Goal: Information Seeking & Learning: Check status

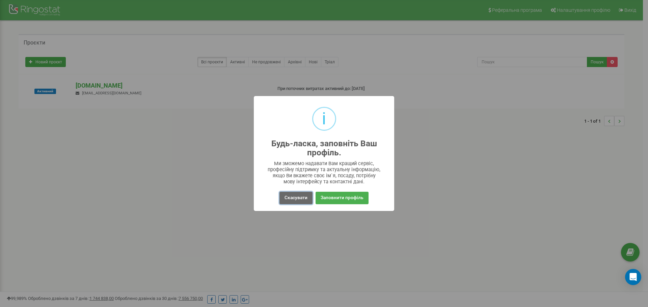
click at [298, 192] on button "Скасувати" at bounding box center [295, 198] width 33 height 12
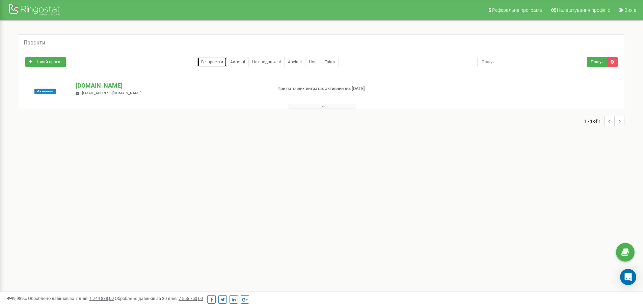
click at [217, 63] on link "Всі проєкти" at bounding box center [211, 62] width 29 height 10
click at [109, 88] on p "[DOMAIN_NAME]" at bounding box center [171, 85] width 191 height 9
click at [235, 61] on link "Активні" at bounding box center [237, 62] width 22 height 10
click at [264, 62] on link "Не продовжені" at bounding box center [266, 62] width 36 height 10
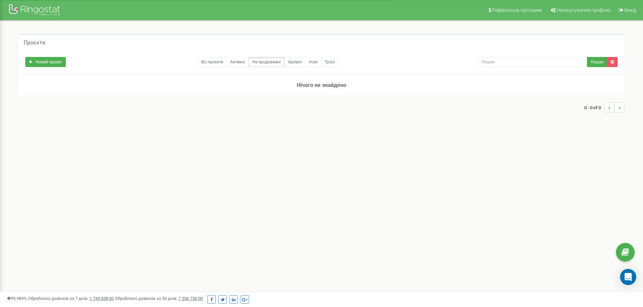
click at [492, 65] on input "text" at bounding box center [532, 62] width 110 height 10
drag, startPoint x: 492, startPoint y: 63, endPoint x: 433, endPoint y: 59, distance: 59.1
click at [433, 59] on div "Новий проєкт Всі проєкти Активні Не продовжені Архівні Нові Тріал івва Пошук" at bounding box center [321, 60] width 602 height 13
type input "москаленко"
drag, startPoint x: 513, startPoint y: 63, endPoint x: 390, endPoint y: 53, distance: 123.5
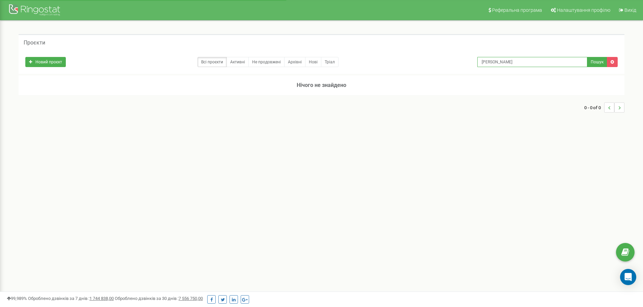
click at [390, 53] on div "Новий проєкт Всі проєкти Активні Не продовжені Архівні Нові Тріал москаленко По…" at bounding box center [322, 62] width 606 height 24
click at [591, 58] on button "Пошук" at bounding box center [597, 62] width 20 height 10
click at [615, 62] on link at bounding box center [612, 62] width 11 height 10
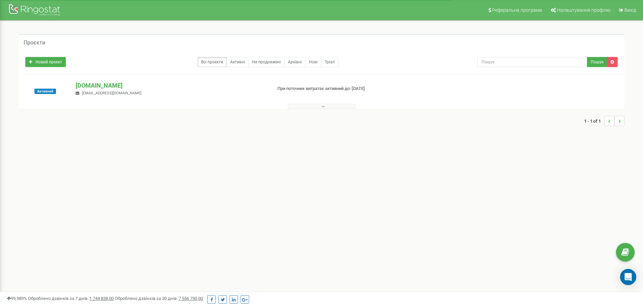
click at [74, 86] on div "yaico.com.ua o.olyanchuk@yaico.com.ua" at bounding box center [171, 88] width 201 height 15
click at [80, 85] on p "[DOMAIN_NAME]" at bounding box center [171, 85] width 191 height 9
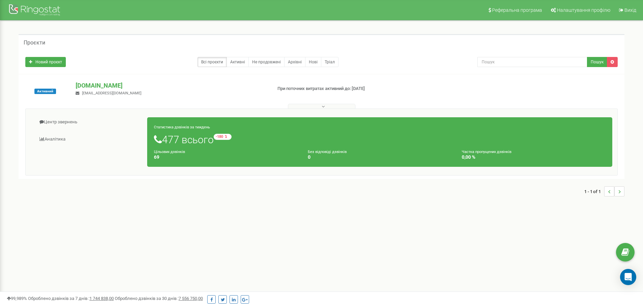
click at [174, 128] on small "Статистика дзвінків за тиждень" at bounding box center [182, 127] width 56 height 4
click at [213, 148] on div "Статистика дзвінків за тиждень 477 всього -180 відносно минулого тижня Цільових…" at bounding box center [379, 142] width 465 height 50
click at [185, 145] on h1 "477 всього -180 відносно минулого тижня" at bounding box center [379, 139] width 451 height 11
click at [198, 143] on h1 "477 всього -180 відносно минулого тижня" at bounding box center [379, 139] width 451 height 11
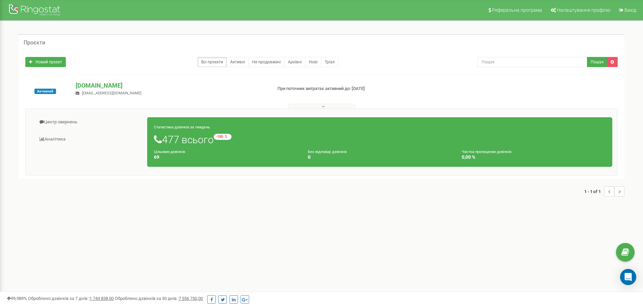
click at [174, 142] on h1 "477 всього -180 відносно минулого тижня" at bounding box center [379, 139] width 451 height 11
click at [228, 131] on div "Статистика дзвінків за тиждень 477 всього -180 відносно минулого тижня Цільових…" at bounding box center [379, 142] width 465 height 50
click at [228, 135] on small "-180 відносно минулого тижня" at bounding box center [253, 137] width 79 height 6
click at [192, 133] on div "Статистика дзвінків за тиждень 477 всього -180 відносно минулого тижня Цільових…" at bounding box center [379, 142] width 465 height 50
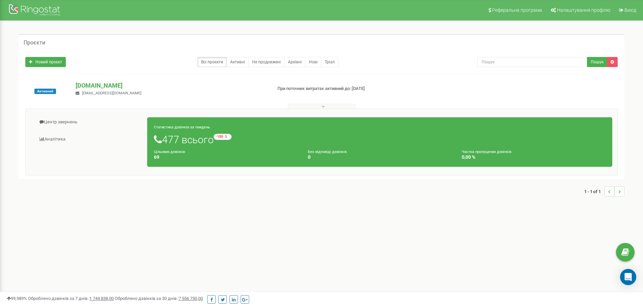
click at [191, 131] on div "Статистика дзвінків за тиждень 477 всього -180 відносно минулого тижня Цільових…" at bounding box center [379, 142] width 465 height 50
click at [188, 127] on small "Статистика дзвінків за тиждень" at bounding box center [182, 127] width 56 height 4
click at [326, 149] on div "Без відповіді дзвінків 0" at bounding box center [380, 154] width 154 height 11
click at [61, 138] on link "Аналiтика" at bounding box center [89, 139] width 117 height 17
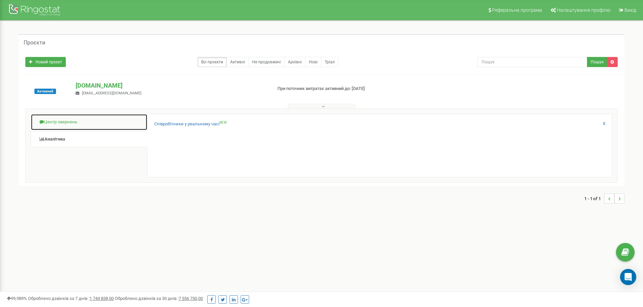
click at [61, 125] on link "Центр звернень" at bounding box center [89, 122] width 117 height 17
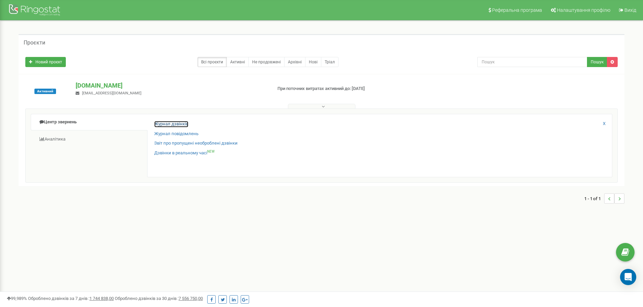
click at [175, 124] on link "Журнал дзвінків" at bounding box center [171, 124] width 34 height 6
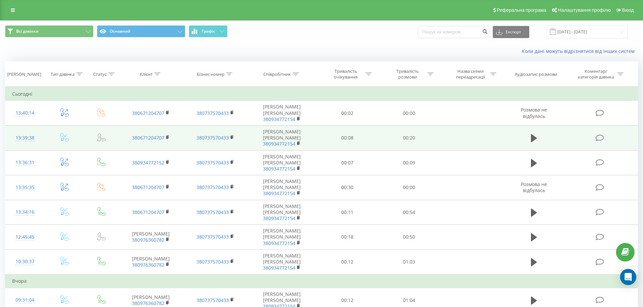
click at [513, 125] on td at bounding box center [533, 137] width 59 height 25
click at [532, 134] on icon at bounding box center [534, 138] width 6 height 8
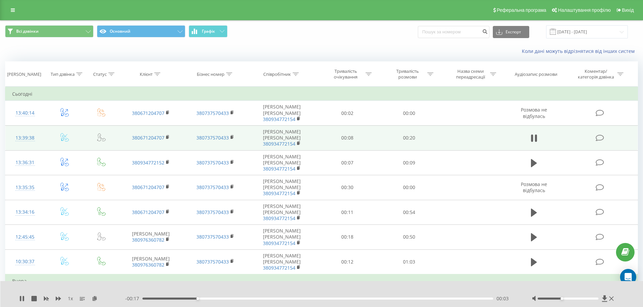
drag, startPoint x: 567, startPoint y: 299, endPoint x: 563, endPoint y: 301, distance: 4.9
click at [563, 301] on div at bounding box center [574, 298] width 84 height 7
click at [499, 289] on div at bounding box center [317, 289] width 477 height 7
click at [251, 297] on div "- 00:11 00:09 00:09" at bounding box center [320, 298] width 390 height 7
click at [245, 302] on div "1 x - 00:10 00:10 00:10" at bounding box center [321, 294] width 643 height 26
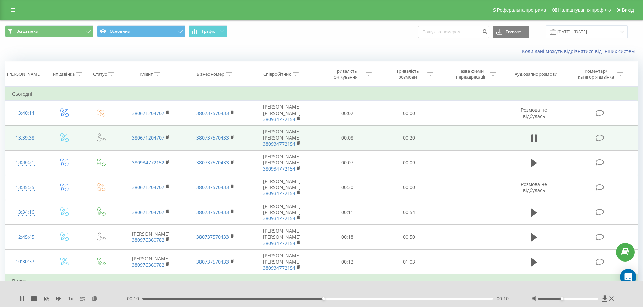
click at [243, 300] on div "- 00:10 00:10 00:10" at bounding box center [320, 298] width 390 height 7
click at [245, 297] on div "- 00:09 00:11 00:11" at bounding box center [320, 298] width 390 height 7
click at [242, 300] on div "00:05" at bounding box center [317, 299] width 351 height 2
drag, startPoint x: 566, startPoint y: 298, endPoint x: 574, endPoint y: 297, distance: 8.2
click at [574, 297] on div at bounding box center [574, 298] width 84 height 7
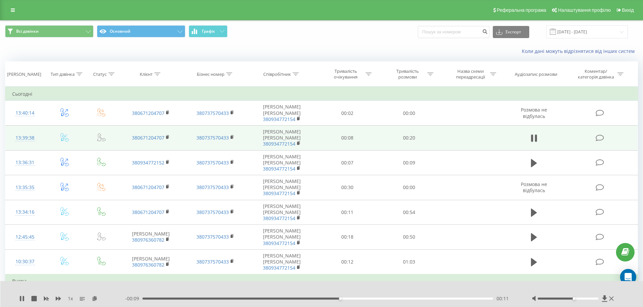
click at [586, 301] on div at bounding box center [574, 298] width 84 height 7
click at [586, 298] on div at bounding box center [567, 299] width 61 height 2
click at [259, 298] on div "00:16" at bounding box center [317, 299] width 351 height 2
click at [231, 295] on div "1 x - 00:10 00:10 00:10" at bounding box center [321, 294] width 643 height 26
click at [196, 297] on div "- 00:09 00:11 00:11" at bounding box center [320, 298] width 390 height 7
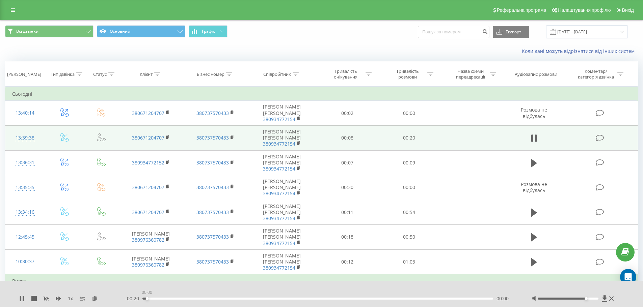
drag, startPoint x: 148, startPoint y: 298, endPoint x: 116, endPoint y: 301, distance: 32.2
click at [116, 301] on div "1 x - 00:20 00:00 00:00" at bounding box center [317, 298] width 596 height 7
